Goal: Obtain resource: Download file/media

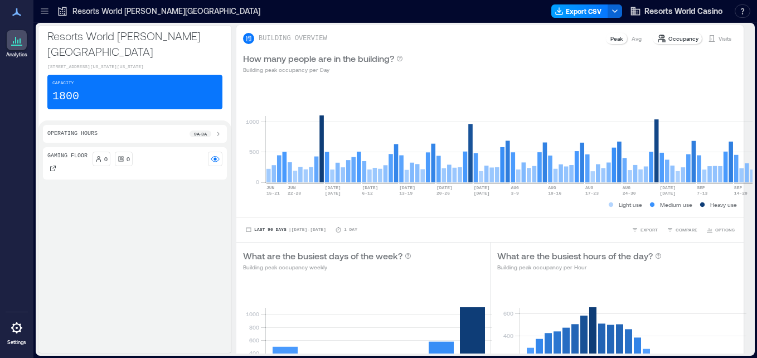
click at [573, 13] on button "Export CSV" at bounding box center [579, 10] width 57 height 13
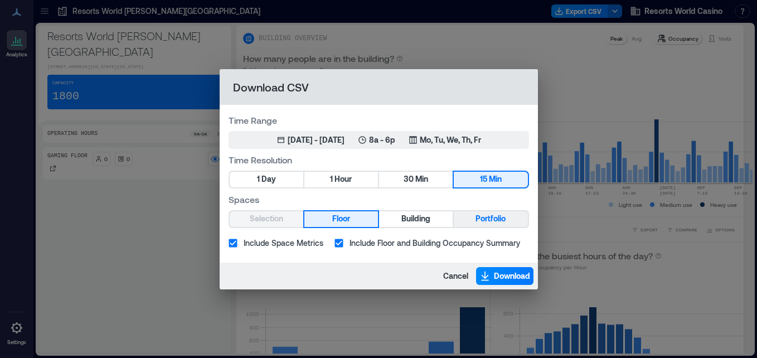
click at [478, 215] on span "Portfolio" at bounding box center [490, 219] width 30 height 14
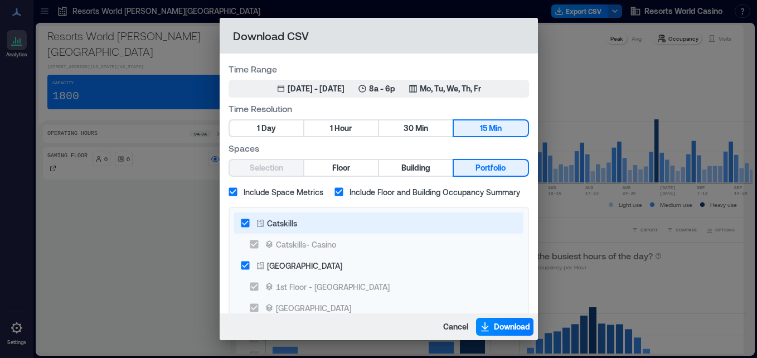
click at [290, 225] on div "Catskills" at bounding box center [282, 223] width 30 height 12
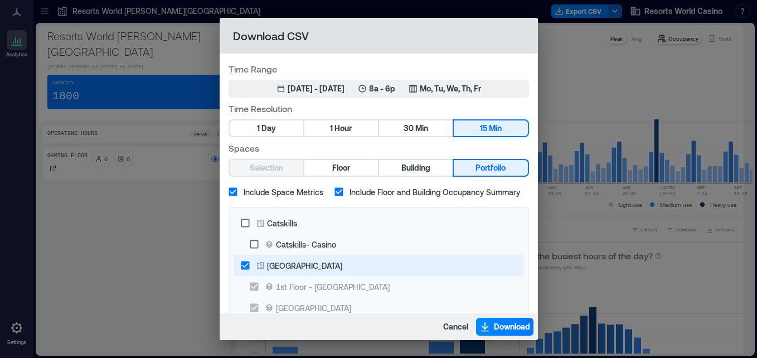
click at [307, 269] on div "[GEOGRAPHIC_DATA]" at bounding box center [304, 266] width 75 height 12
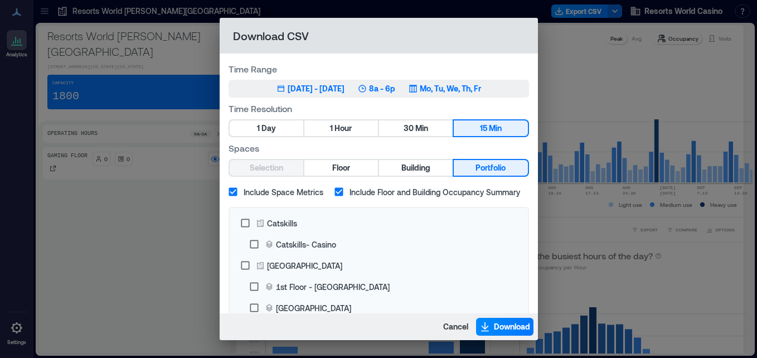
click at [442, 91] on p "Mo, Tu, We, Th, Fr" at bounding box center [450, 88] width 61 height 11
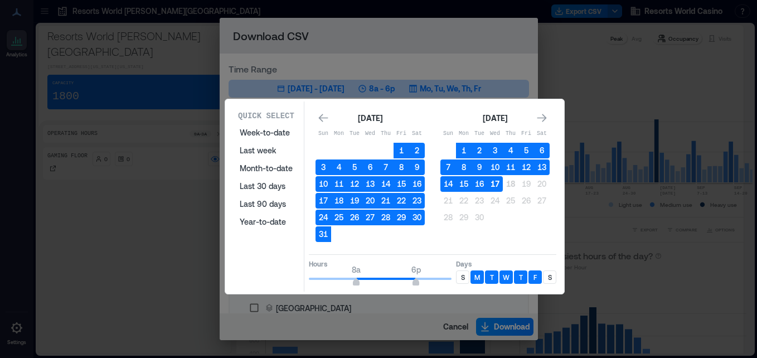
click at [499, 181] on button "17" at bounding box center [495, 184] width 16 height 16
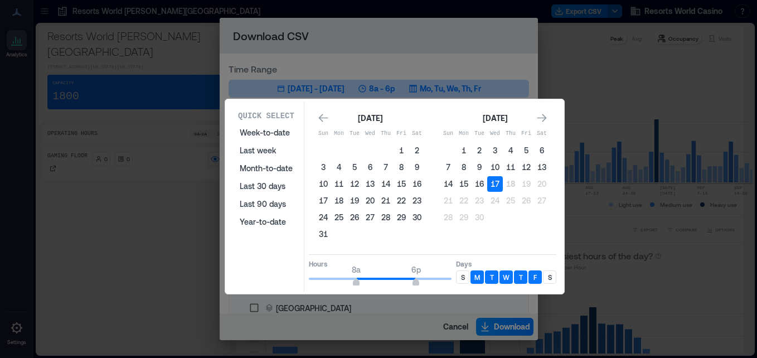
type input "*"
drag, startPoint x: 365, startPoint y: 279, endPoint x: 276, endPoint y: 271, distance: 89.6
click at [276, 271] on div "Quick Select Week-to-date Last week Month-to-date Last 30 days Last 90 days Yea…" at bounding box center [395, 196] width 332 height 190
type input "*"
drag, startPoint x: 412, startPoint y: 281, endPoint x: 334, endPoint y: 275, distance: 78.9
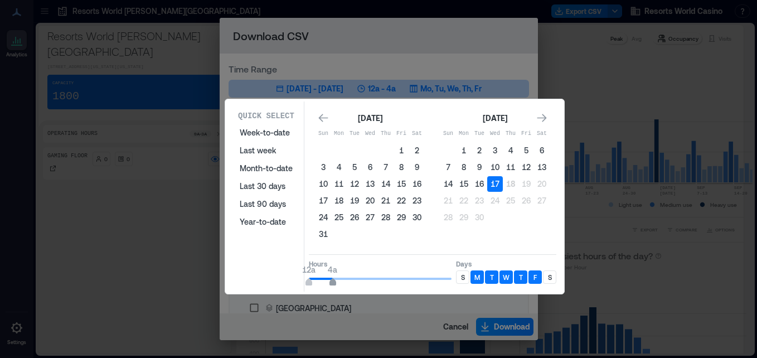
click at [334, 281] on span "4a" at bounding box center [332, 283] width 7 height 4
click at [460, 281] on div "S" at bounding box center [462, 276] width 13 height 13
click at [541, 275] on div "F" at bounding box center [534, 276] width 13 height 13
click at [540, 276] on div "F" at bounding box center [534, 276] width 13 height 13
click at [552, 275] on div "S" at bounding box center [549, 276] width 13 height 13
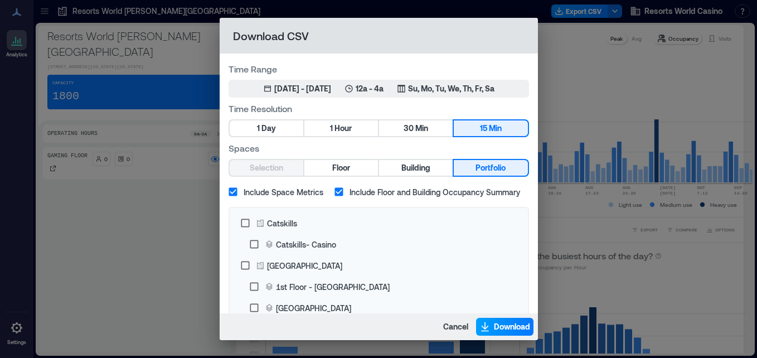
click at [500, 328] on span "Download" at bounding box center [512, 326] width 36 height 11
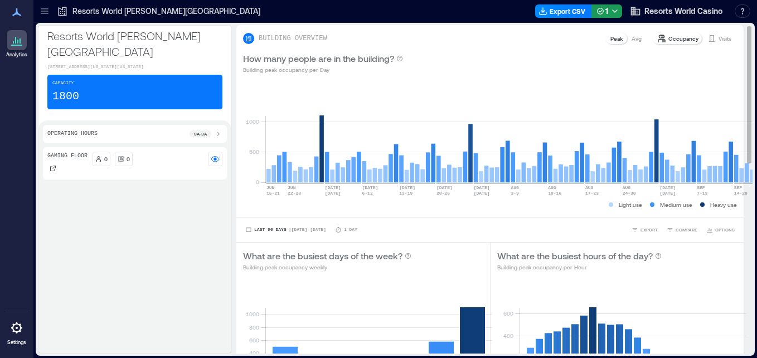
click at [436, 51] on div "How many people are in the building? Building peak occupancy per Day" at bounding box center [489, 63] width 507 height 36
click at [547, 12] on icon "button" at bounding box center [542, 11] width 9 height 9
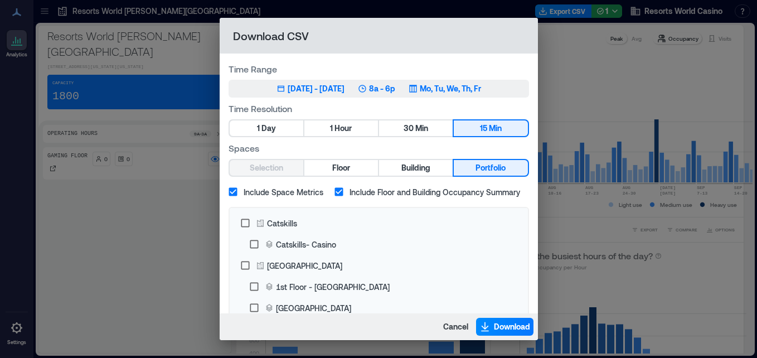
click at [431, 97] on button "Jun 18, 2025 - [DATE] 8a - 6p Mo, Tu, We, Th, Fr" at bounding box center [379, 89] width 300 height 18
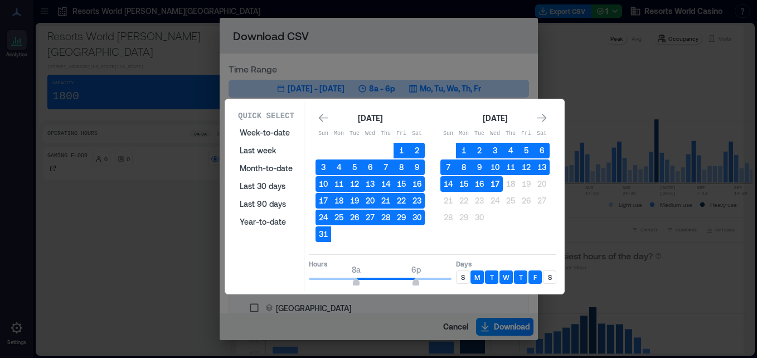
click at [493, 186] on button "17" at bounding box center [495, 184] width 16 height 16
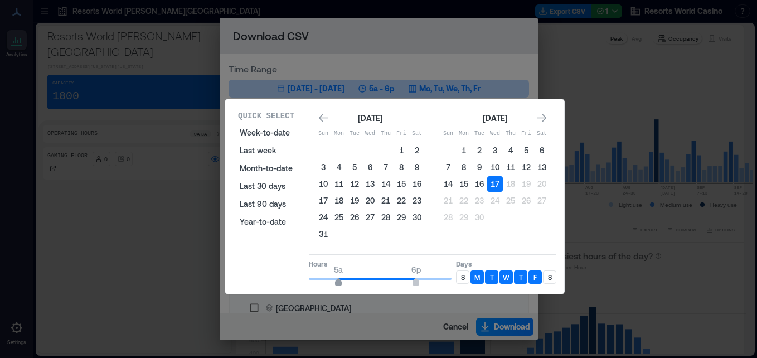
type input "*"
drag, startPoint x: 352, startPoint y: 286, endPoint x: 333, endPoint y: 283, distance: 18.7
click at [333, 283] on span "4a 6p" at bounding box center [380, 278] width 143 height 17
type input "**"
drag, startPoint x: 406, startPoint y: 279, endPoint x: 482, endPoint y: 281, distance: 76.4
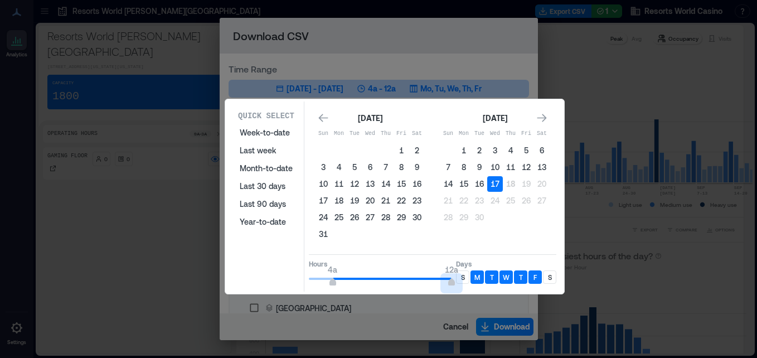
click at [482, 281] on div "Hours 4a 12a Days S M T W T F S" at bounding box center [432, 270] width 247 height 33
click at [469, 280] on div "S" at bounding box center [462, 276] width 13 height 13
click at [550, 278] on p "S" at bounding box center [550, 277] width 4 height 9
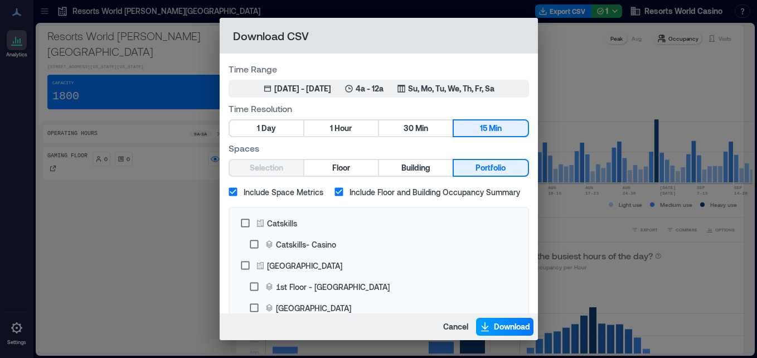
click at [507, 330] on span "Download" at bounding box center [512, 326] width 36 height 11
